Goal: Navigation & Orientation: Find specific page/section

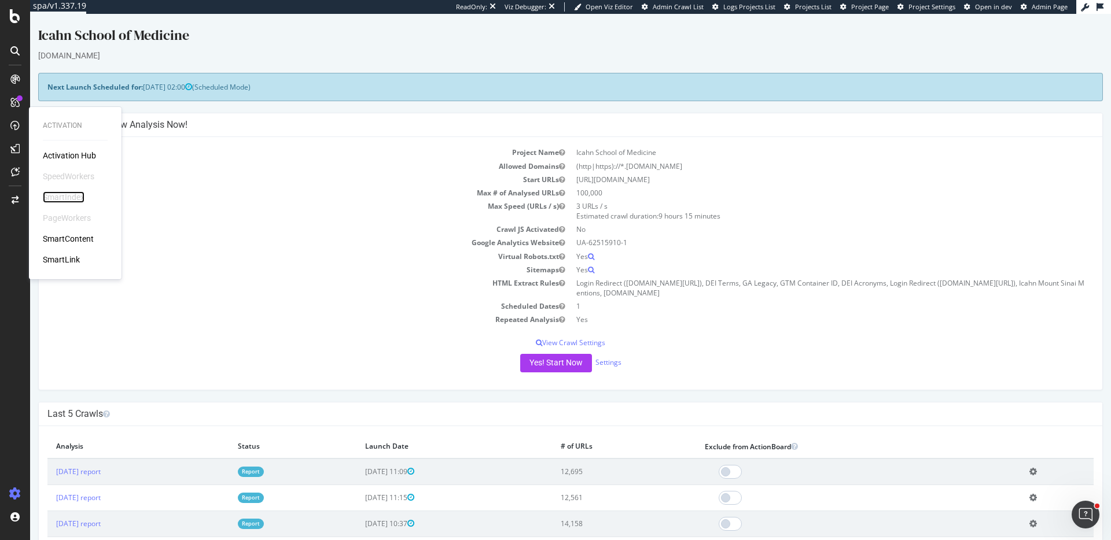
click at [58, 193] on div "SmartIndex" at bounding box center [64, 198] width 42 height 12
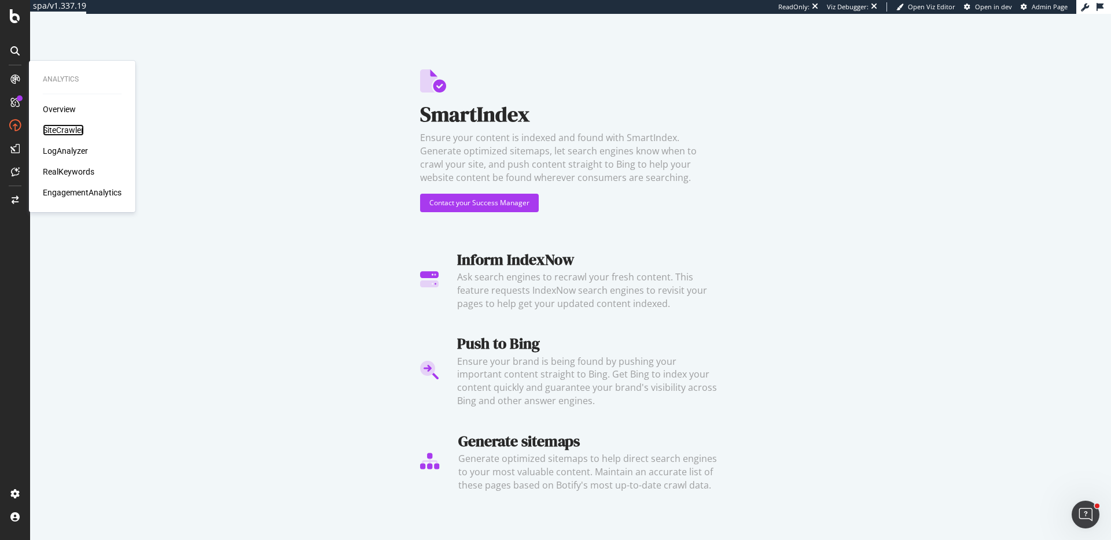
click at [76, 129] on div "SiteCrawler" at bounding box center [63, 130] width 41 height 12
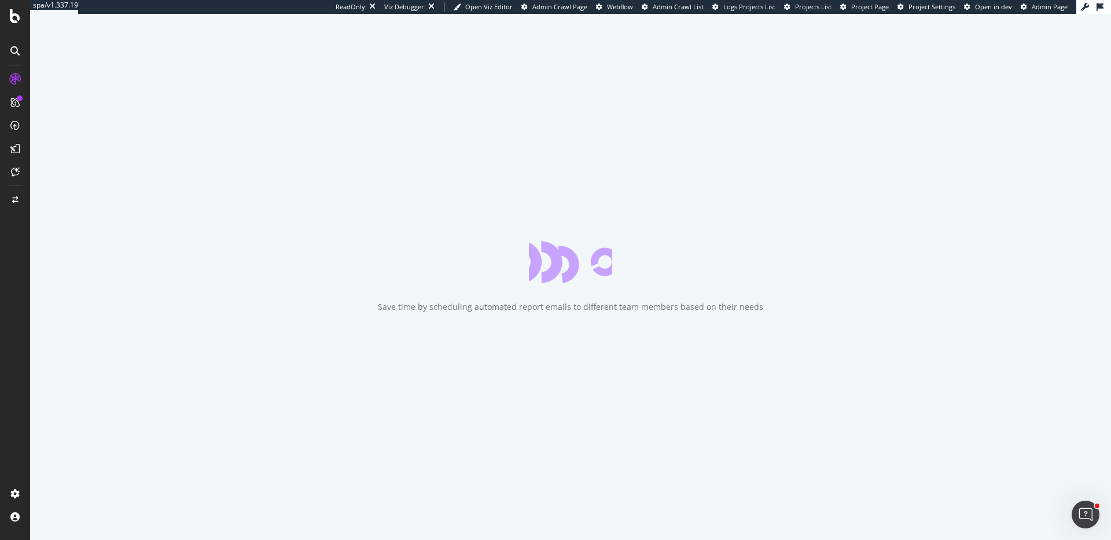
click at [877, 3] on span "Project Page" at bounding box center [870, 6] width 38 height 9
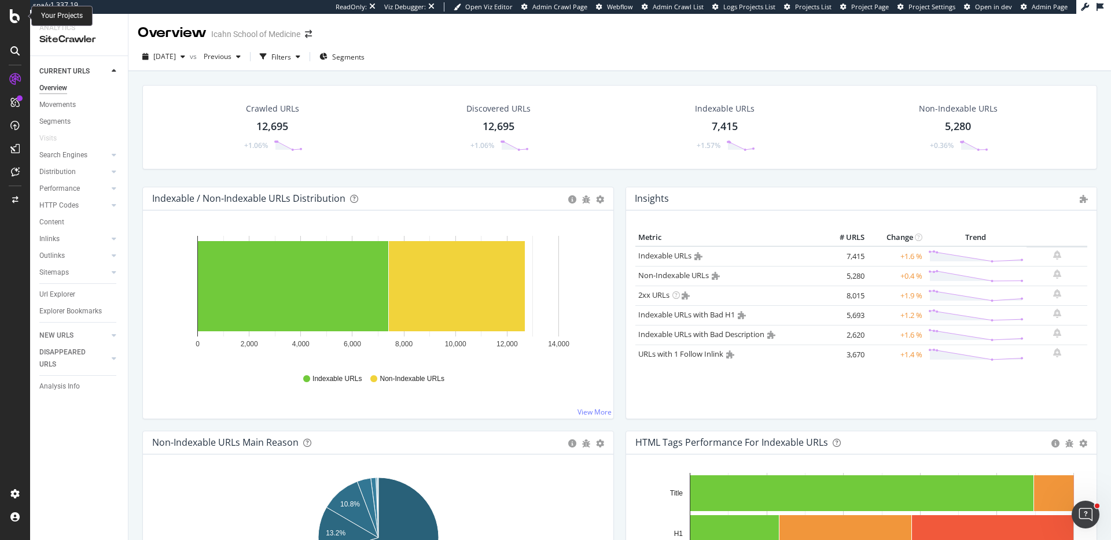
click at [14, 11] on icon at bounding box center [15, 16] width 10 height 14
